Goal: Transaction & Acquisition: Purchase product/service

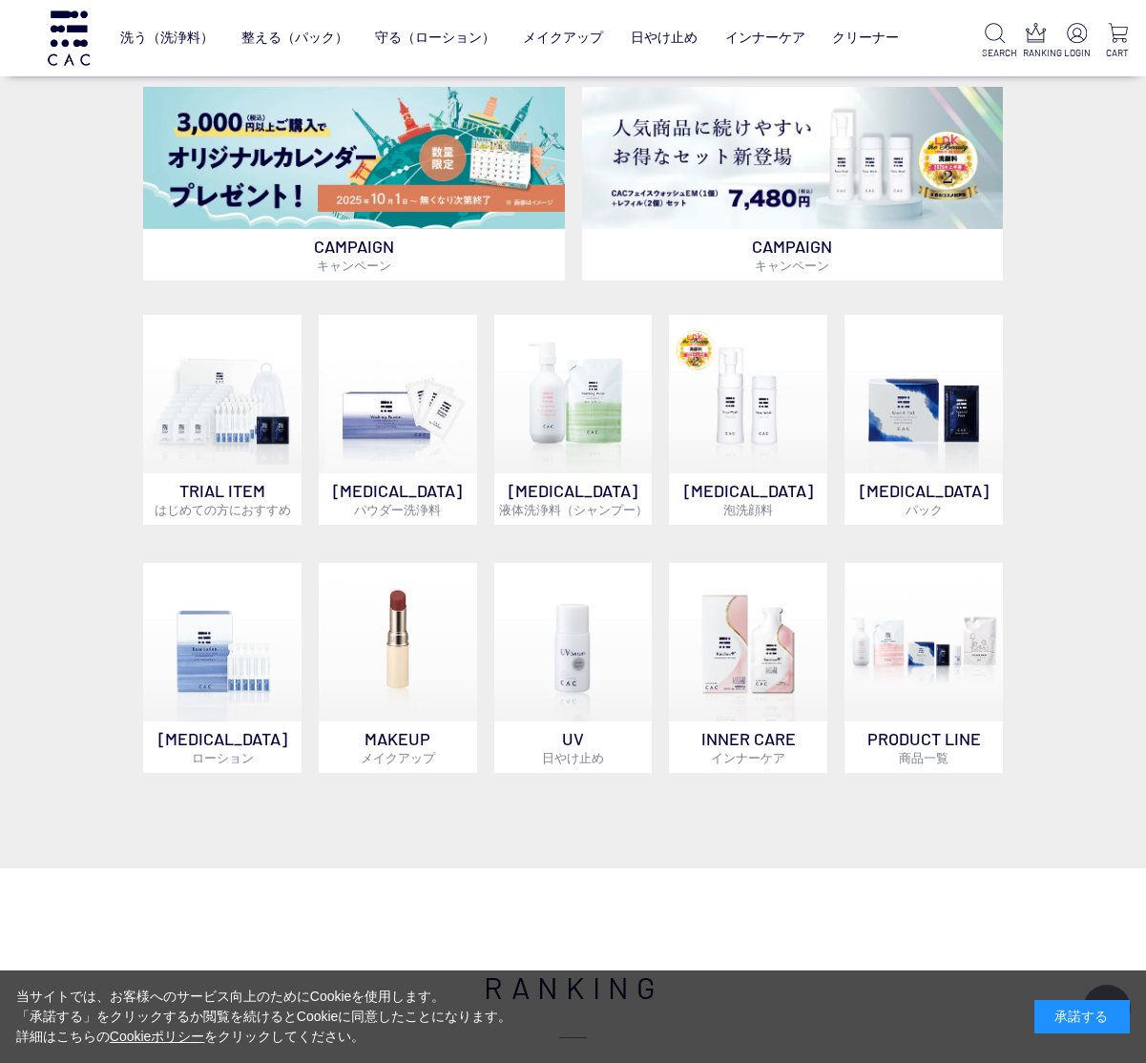
scroll to position [686, 0]
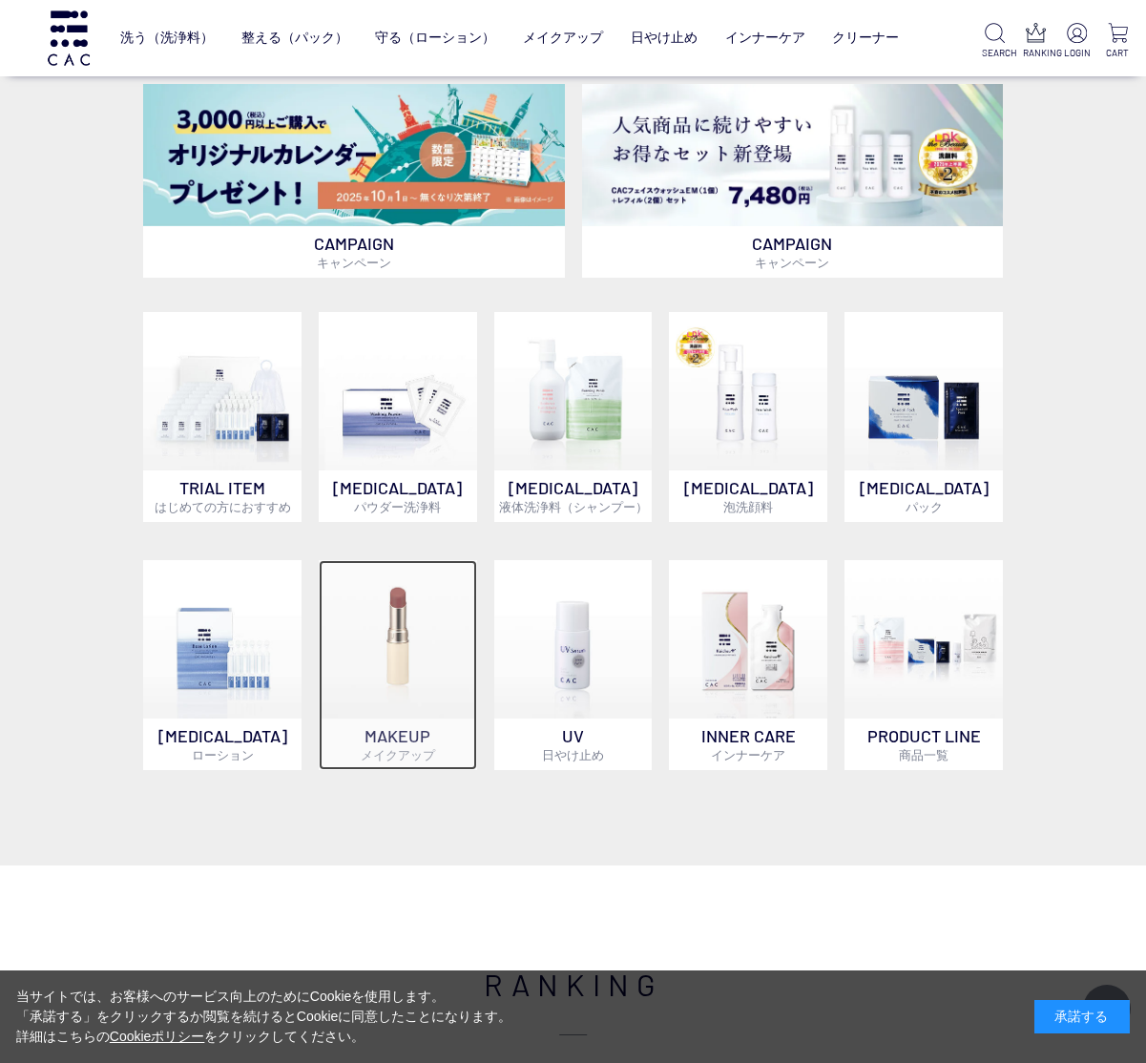
click at [427, 740] on p "MAKEUP メイクアップ" at bounding box center [398, 744] width 158 height 52
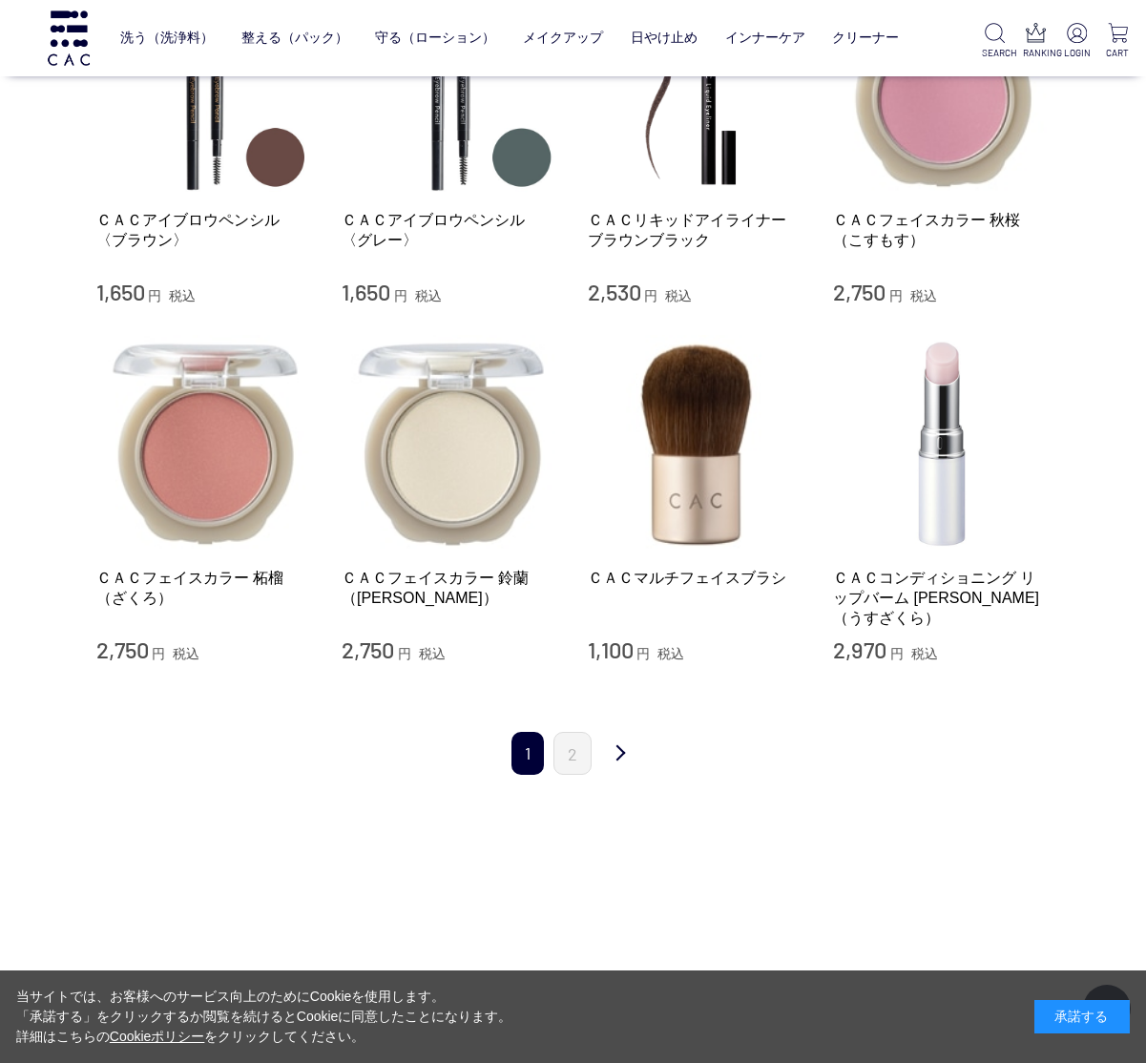
scroll to position [1650, 0]
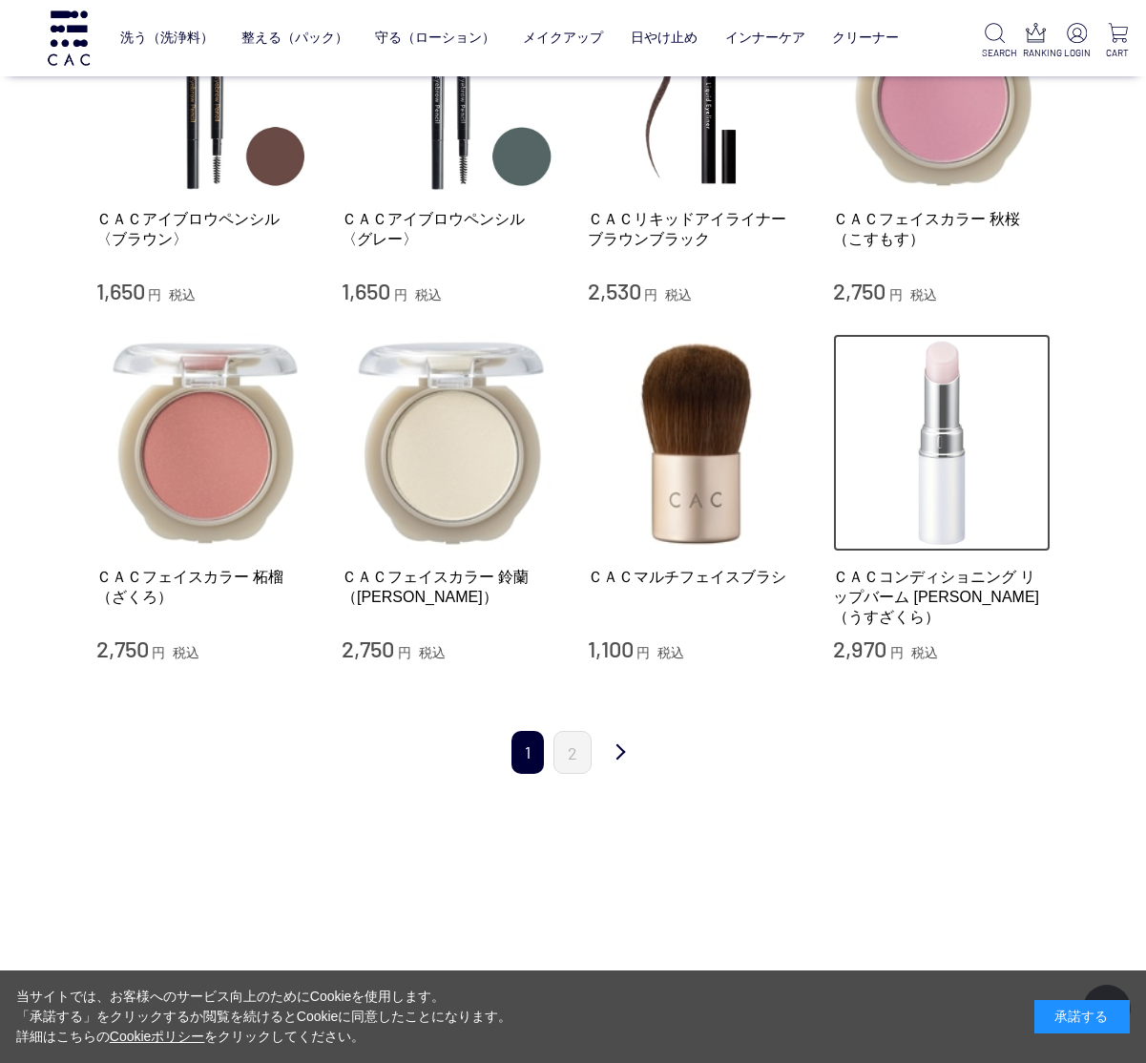
click at [943, 440] on img at bounding box center [942, 443] width 218 height 218
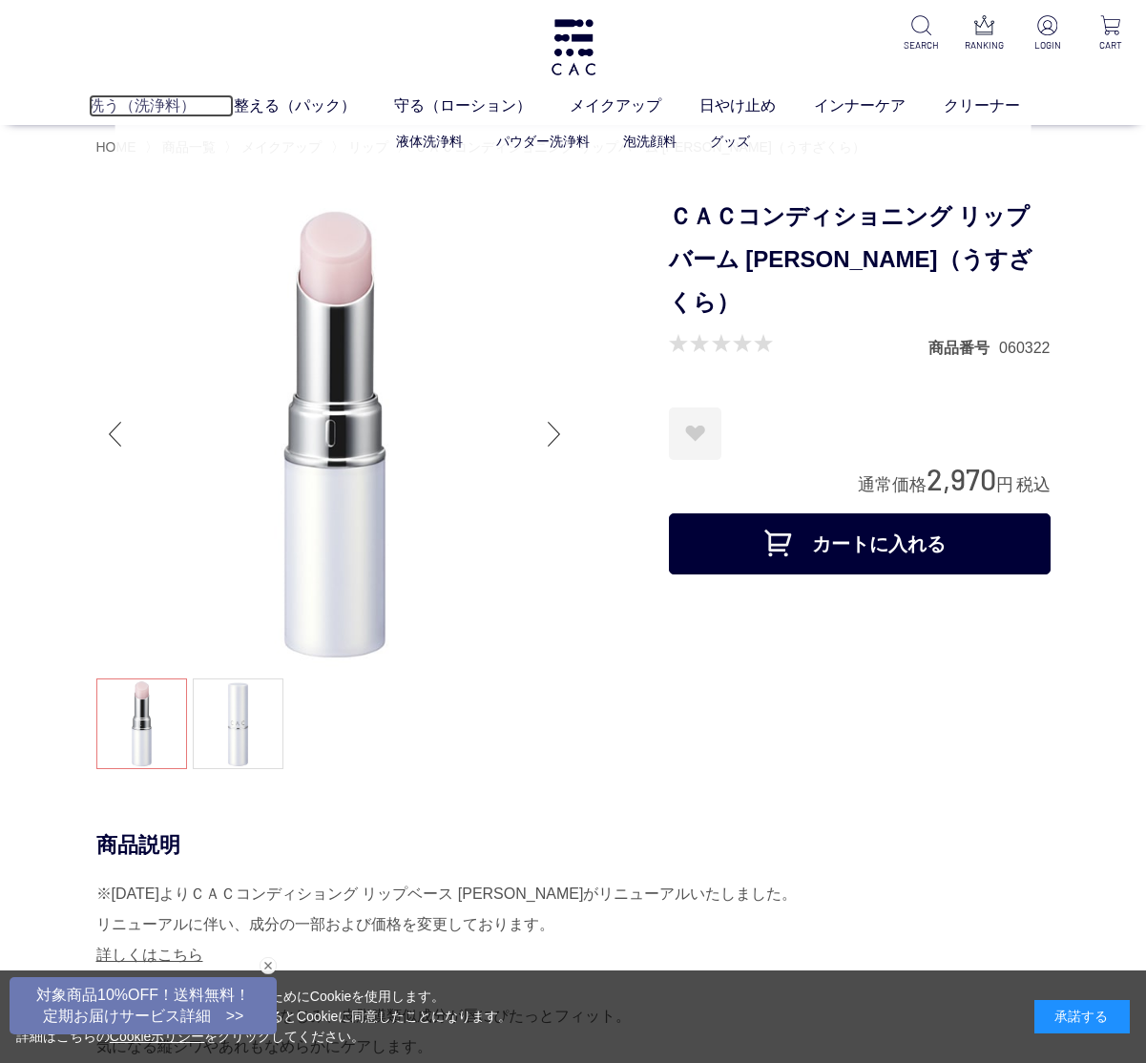
click at [162, 101] on link "洗う（洗浄料）" at bounding box center [161, 105] width 145 height 23
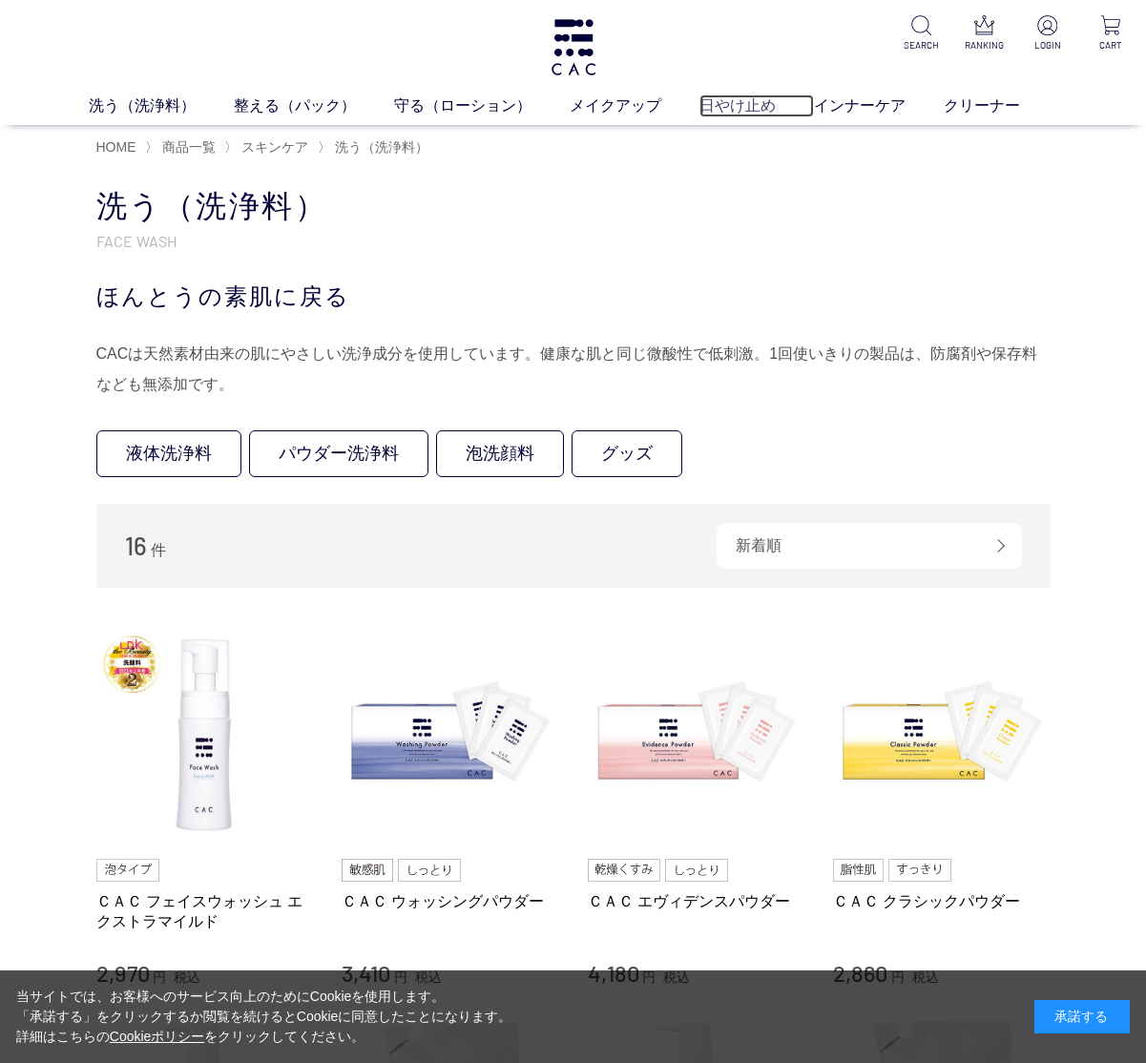
click at [722, 103] on link "日やけ止め" at bounding box center [756, 105] width 114 height 23
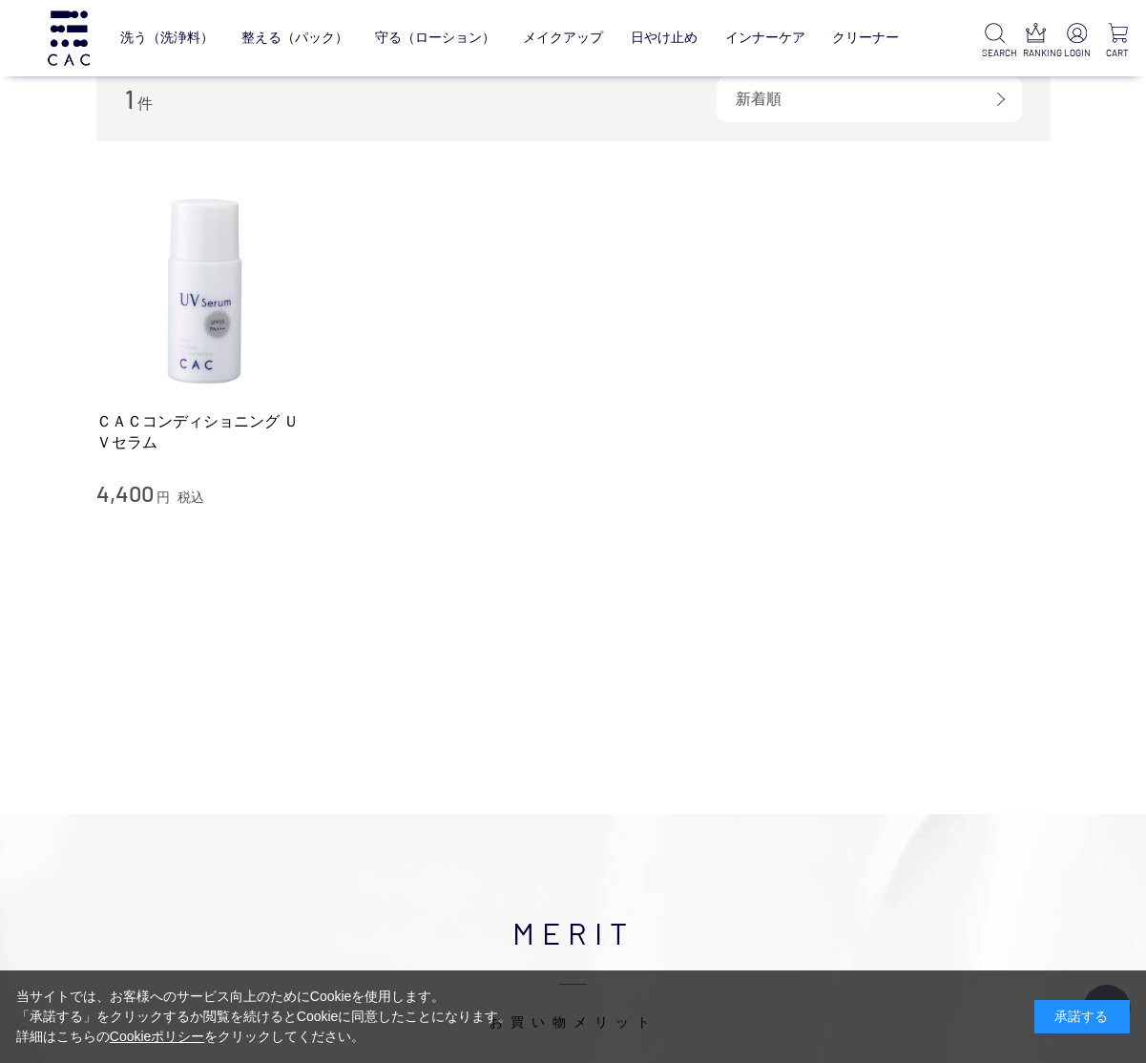
scroll to position [242, 0]
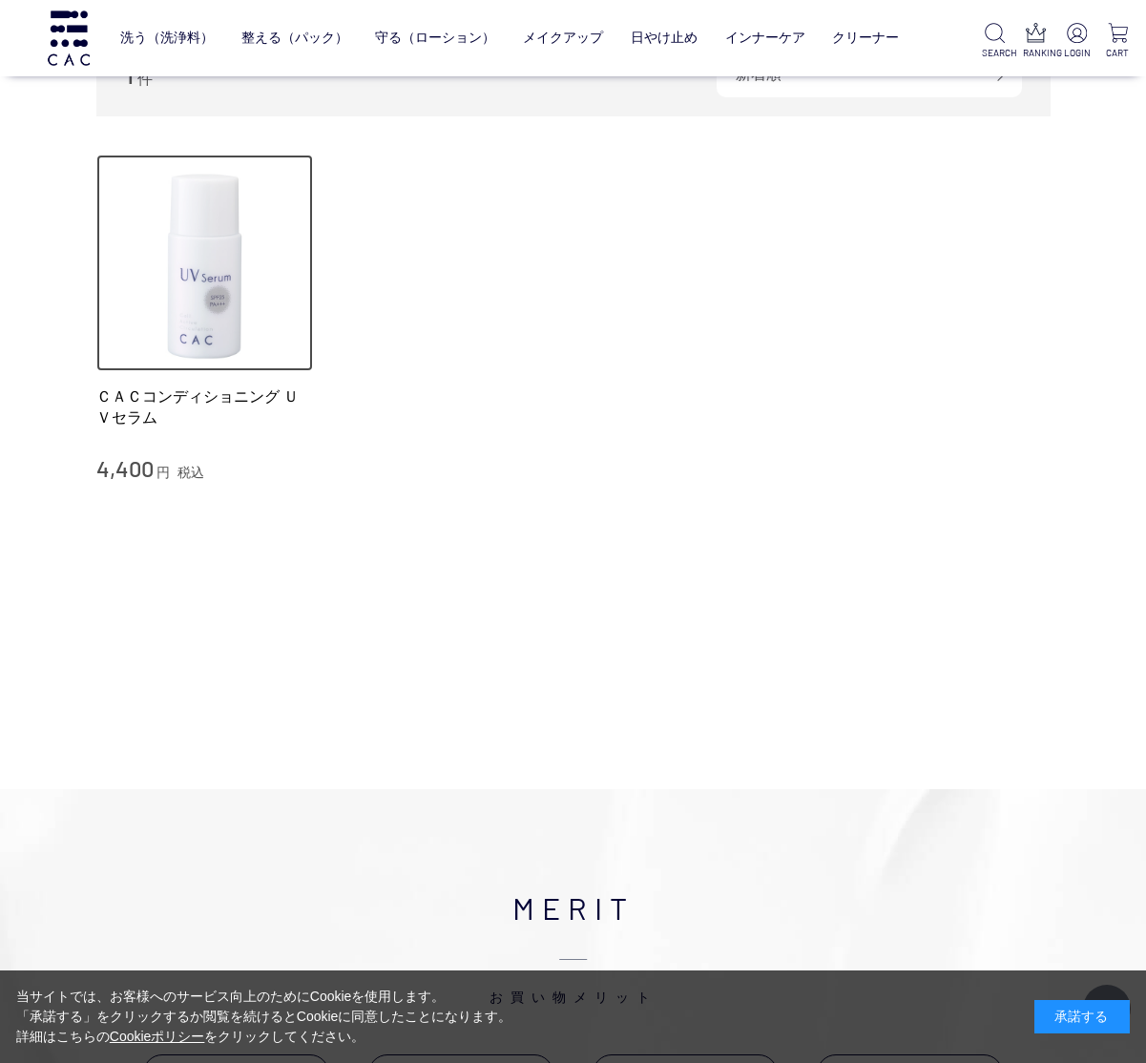
click at [204, 264] on img at bounding box center [205, 264] width 218 height 218
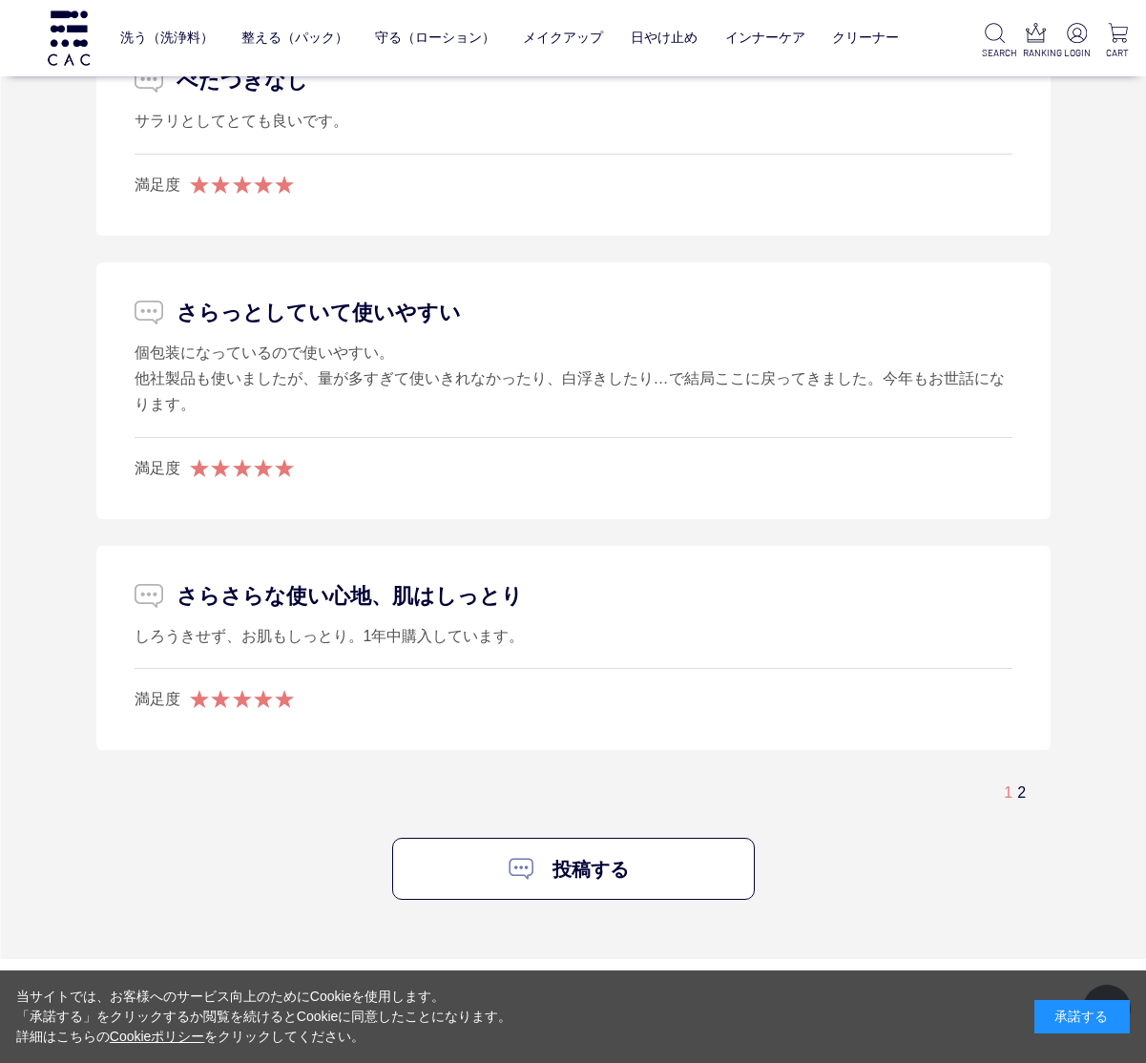
scroll to position [4744, 0]
